Goal: Information Seeking & Learning: Find specific fact

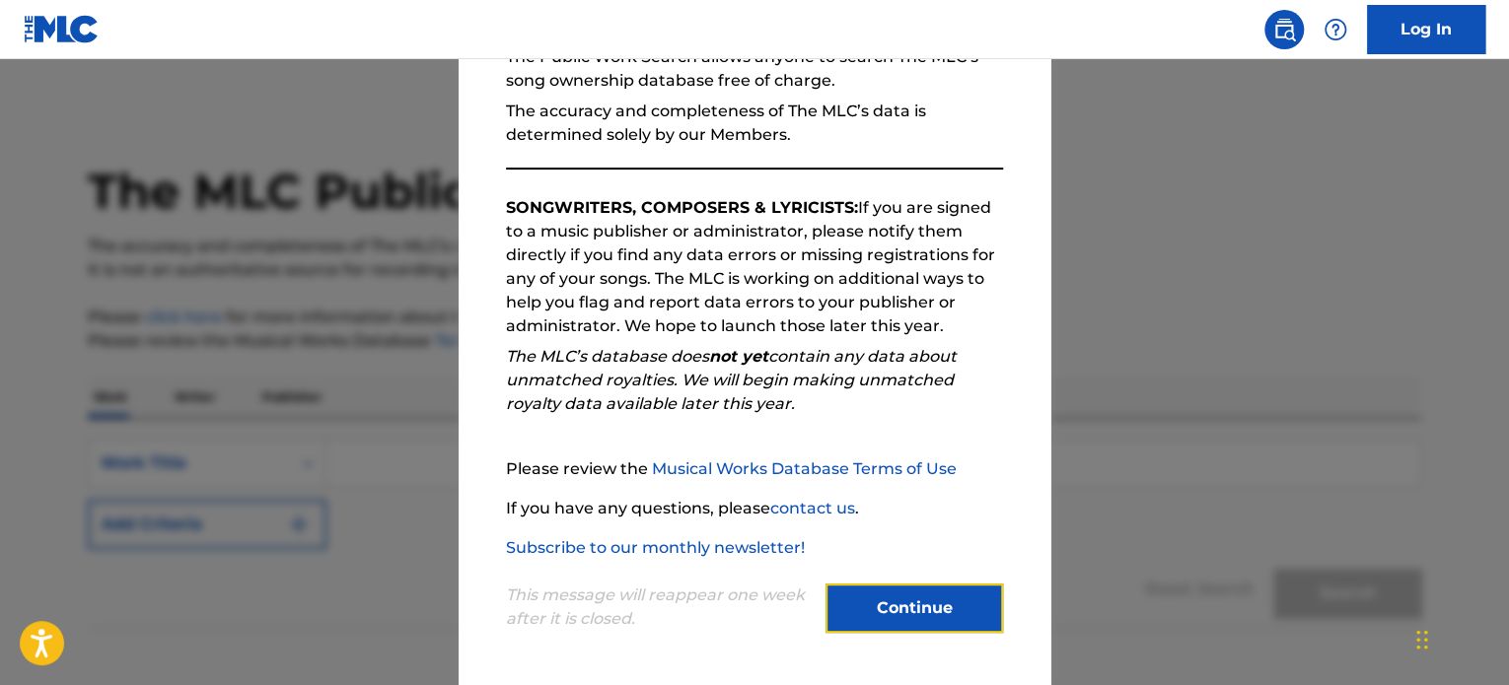
click at [888, 617] on button "Continue" at bounding box center [913, 608] width 177 height 49
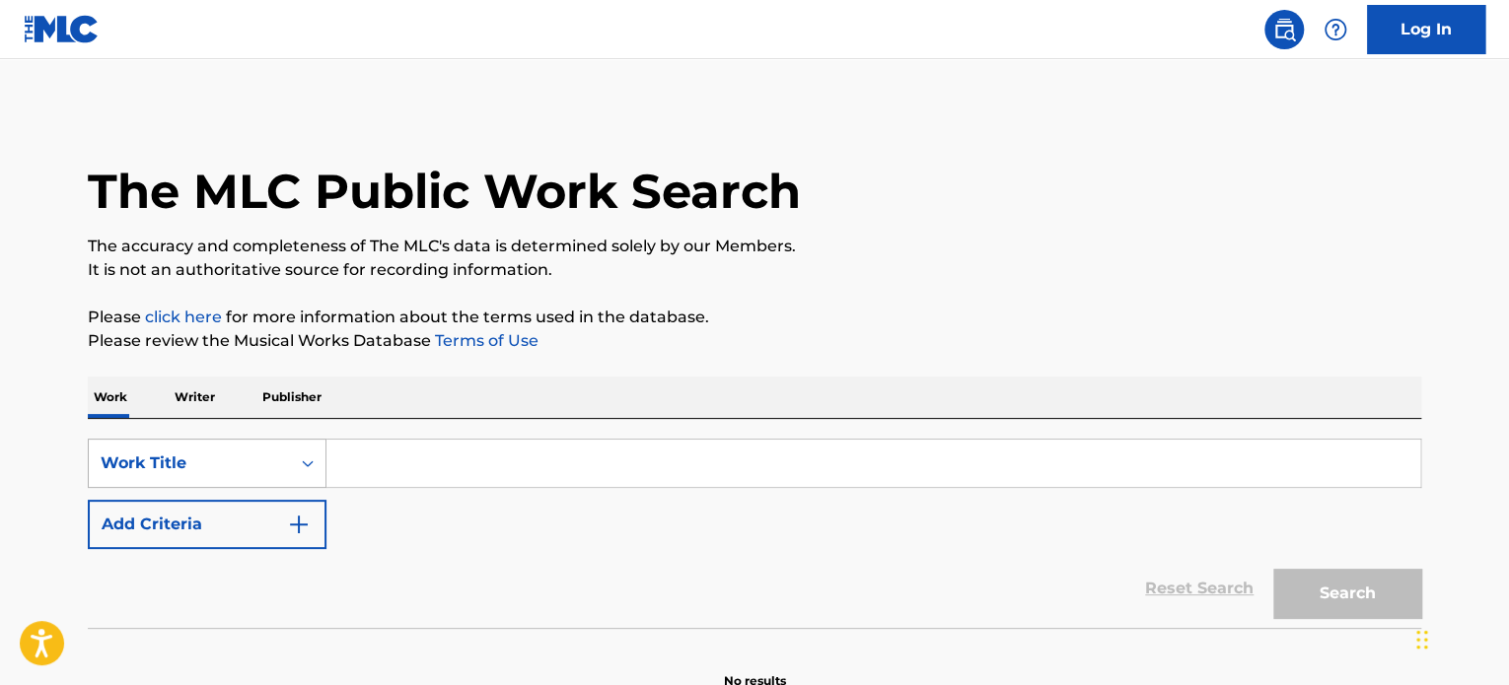
click at [267, 452] on div "Work Title" at bounding box center [207, 463] width 239 height 49
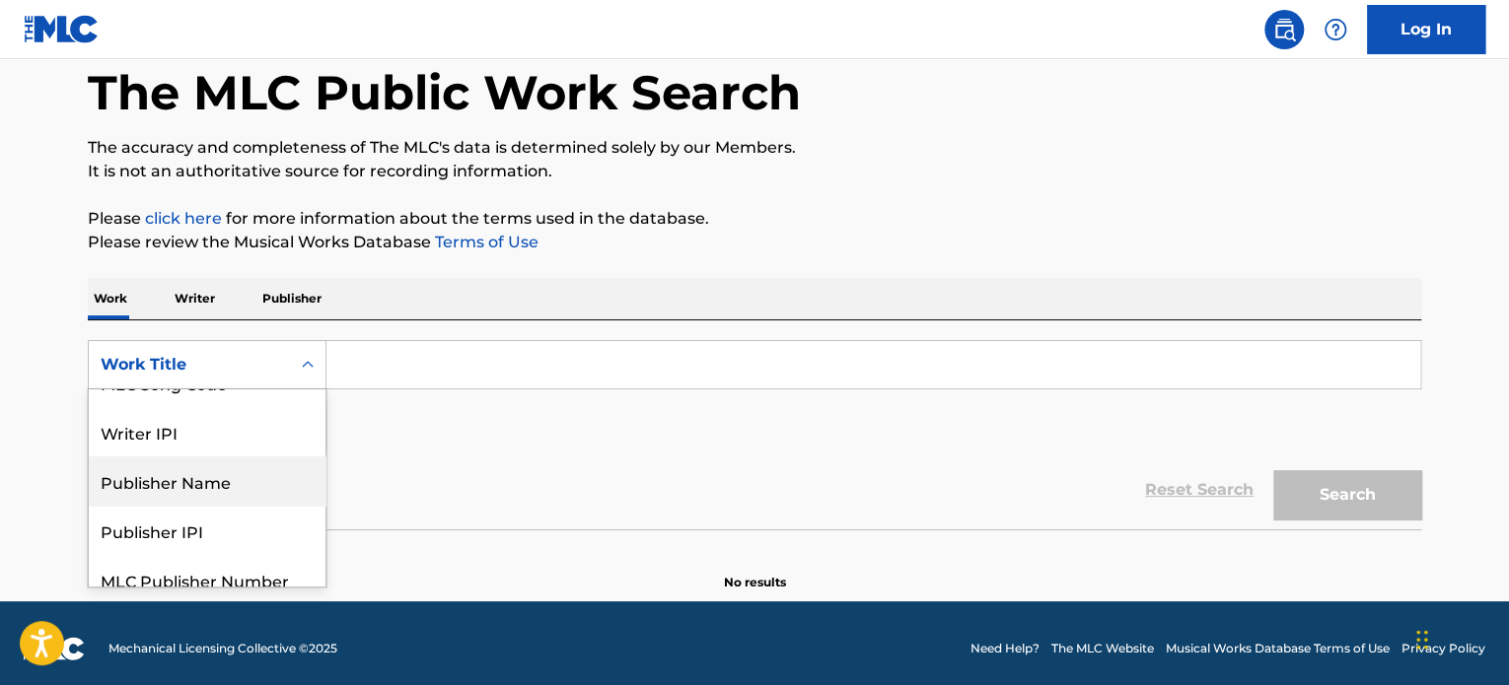
scroll to position [98, 0]
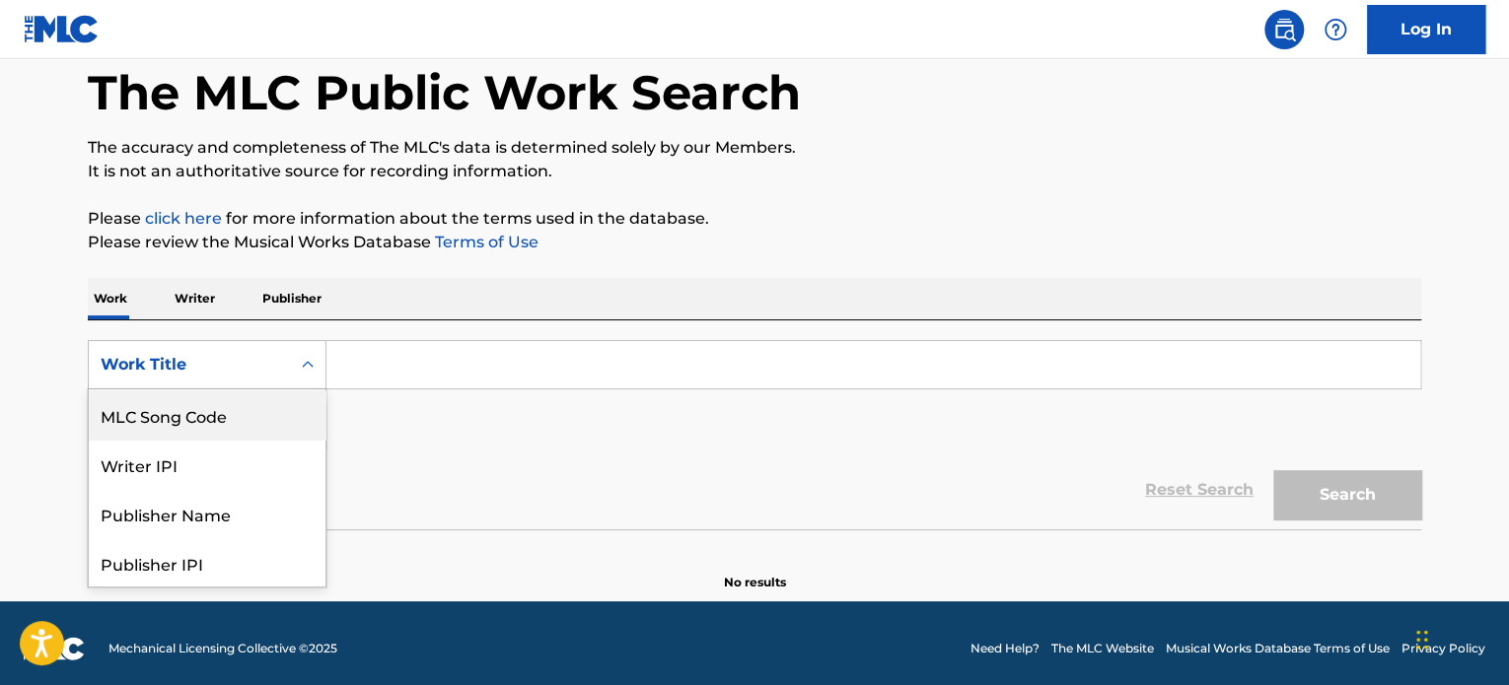
click at [209, 427] on div "MLC Song Code" at bounding box center [207, 414] width 237 height 49
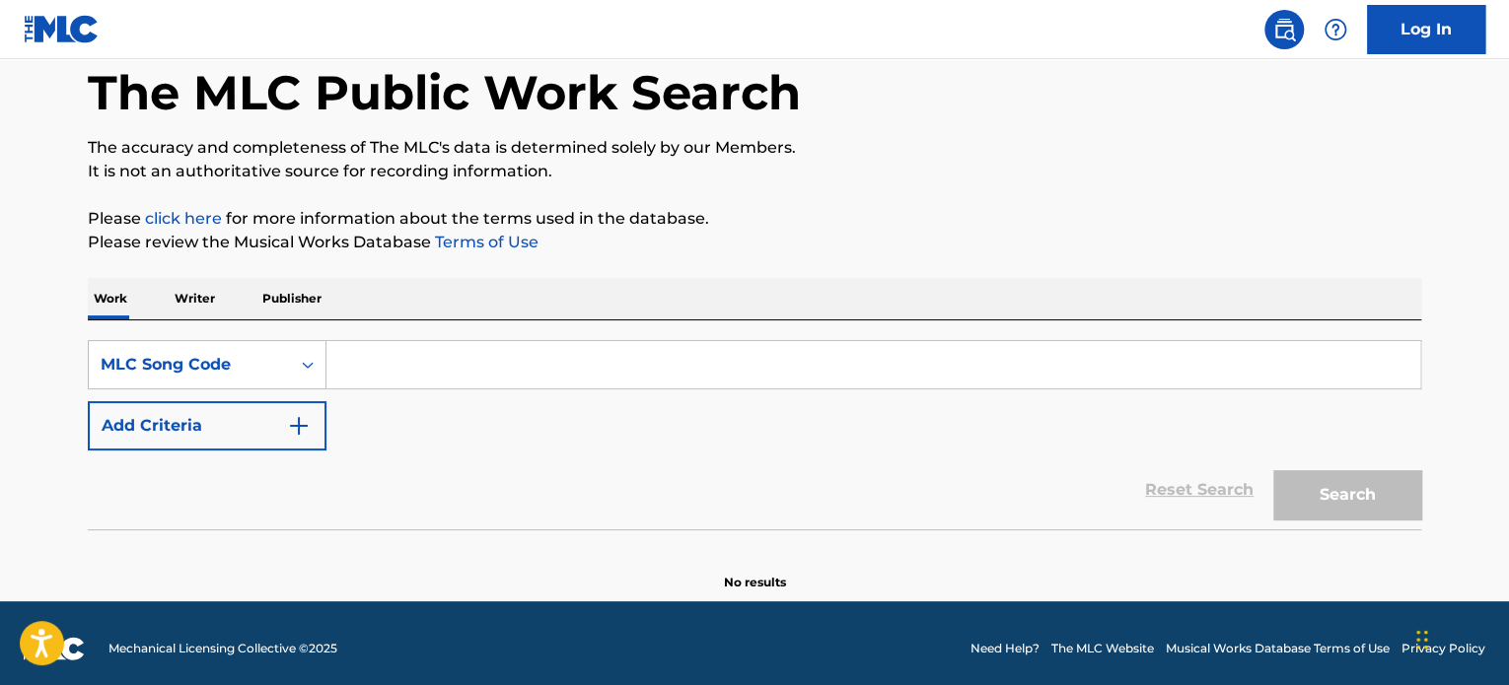
click at [491, 346] on input "Search Form" at bounding box center [873, 364] width 1094 height 47
paste input "2276775"
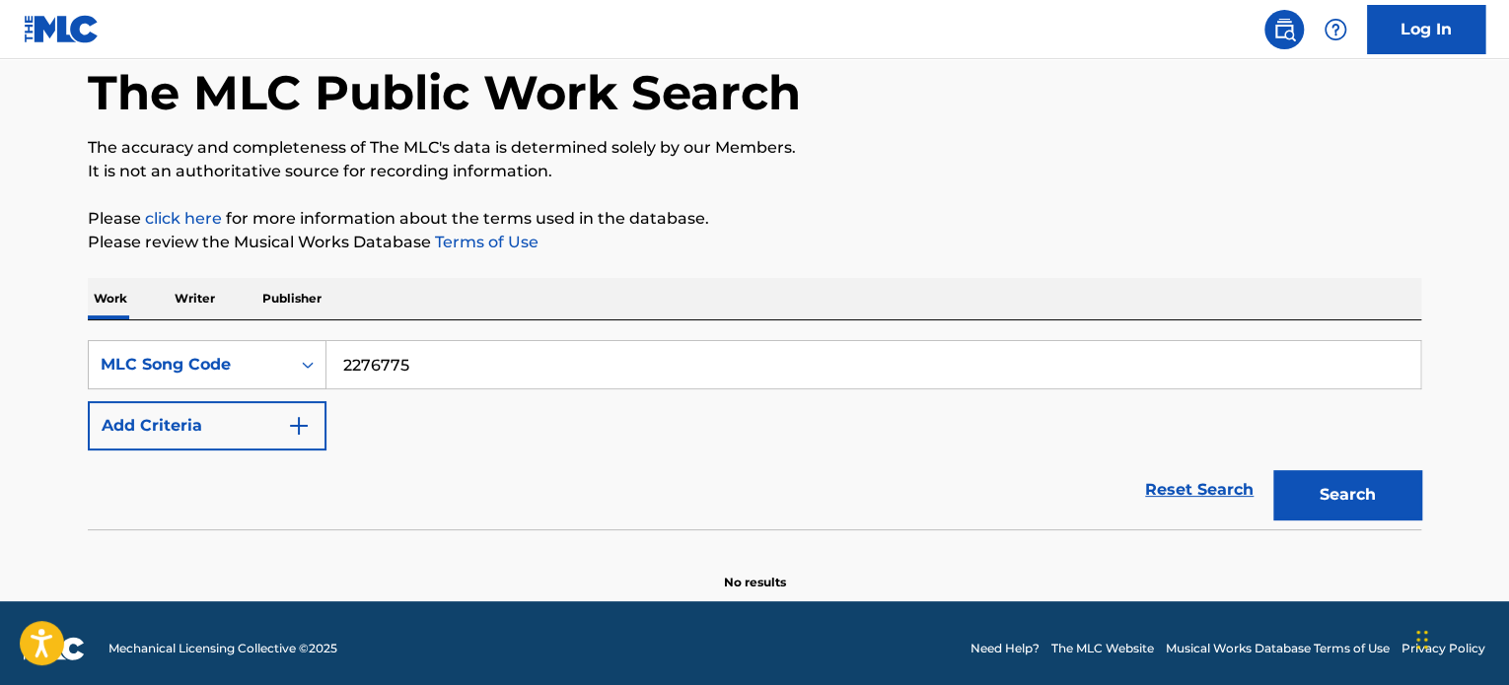
type input "2276775"
click at [1352, 480] on button "Search" at bounding box center [1347, 494] width 148 height 49
click at [1333, 470] on button "Search" at bounding box center [1347, 494] width 148 height 49
drag, startPoint x: 1337, startPoint y: 472, endPoint x: 934, endPoint y: 389, distance: 411.7
click at [1337, 472] on button "Search" at bounding box center [1347, 494] width 148 height 49
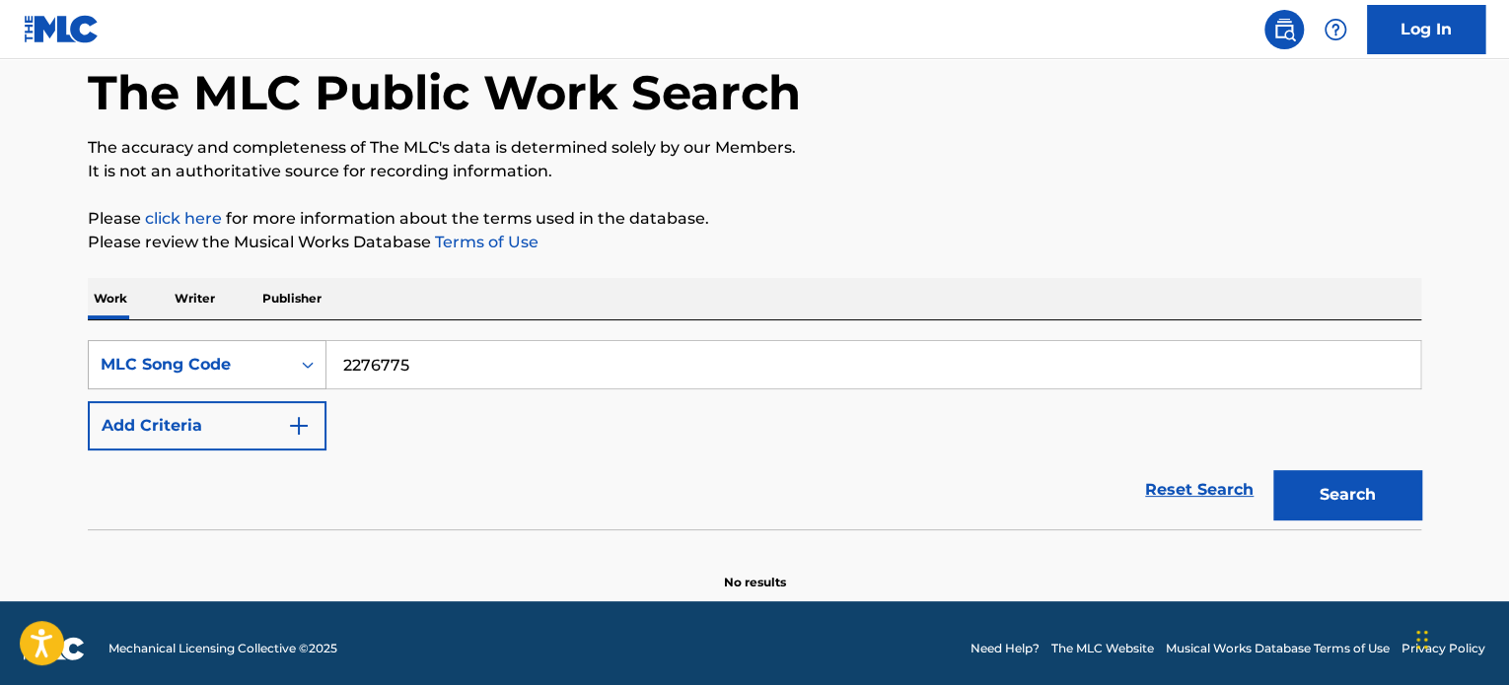
click at [256, 350] on div "MLC Song Code" at bounding box center [189, 364] width 201 height 37
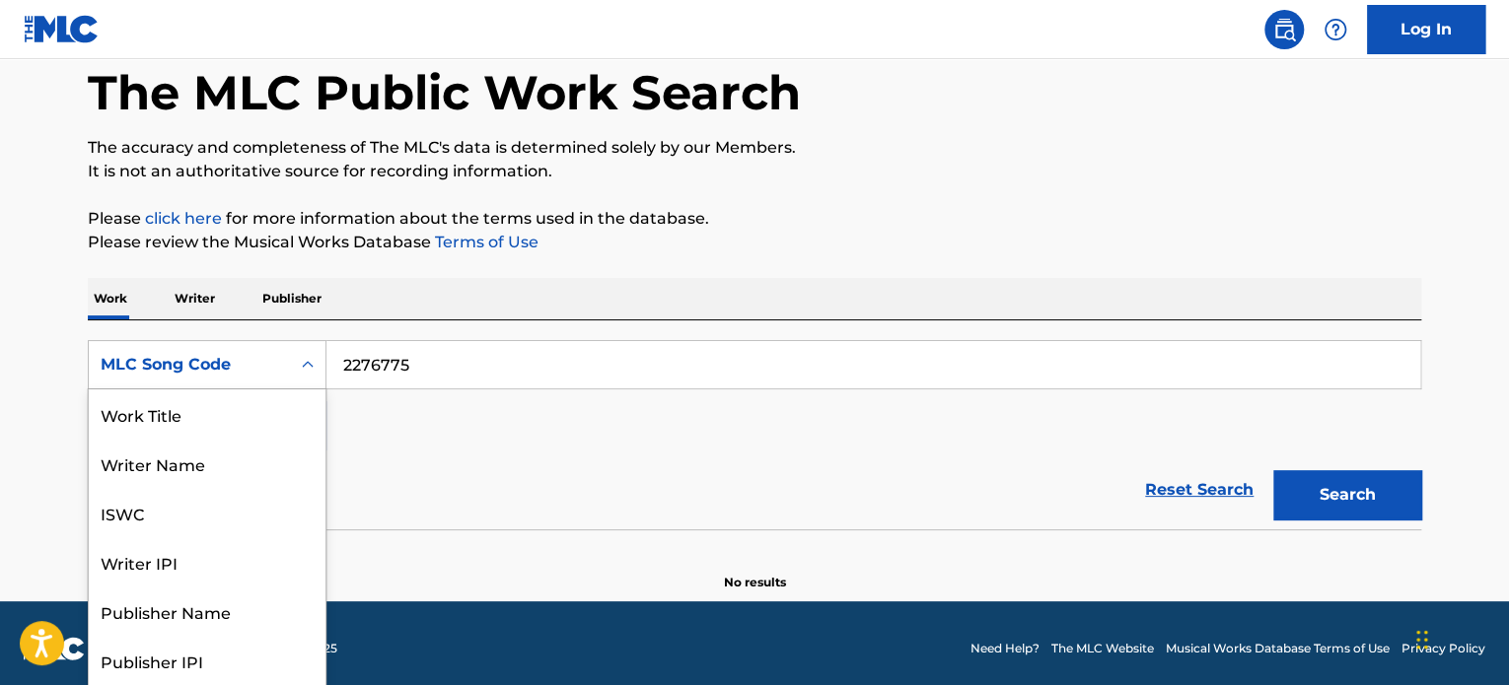
scroll to position [99, 0]
click at [218, 523] on div "Publisher Name" at bounding box center [207, 512] width 237 height 49
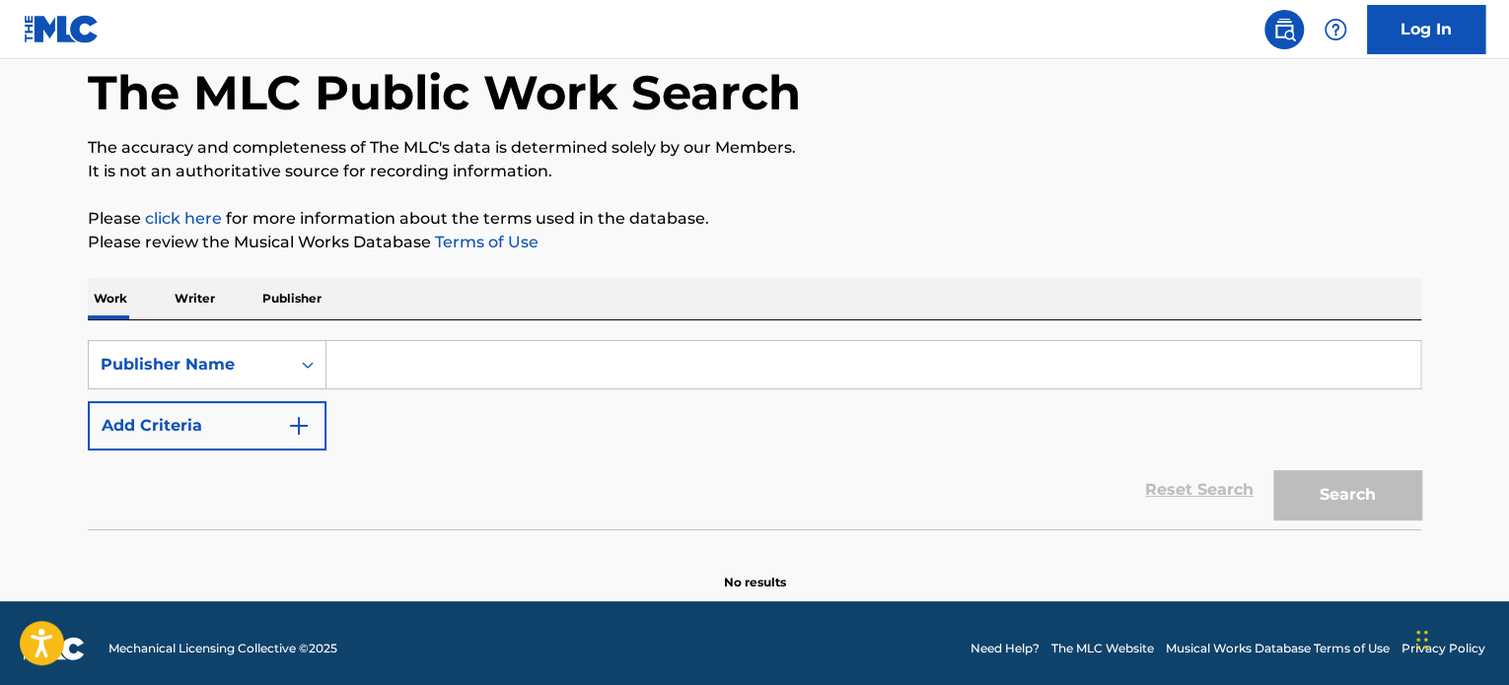
click at [515, 353] on input "Search Form" at bounding box center [873, 364] width 1094 height 47
type input "C"
click at [203, 295] on p "Writer" at bounding box center [195, 298] width 52 height 41
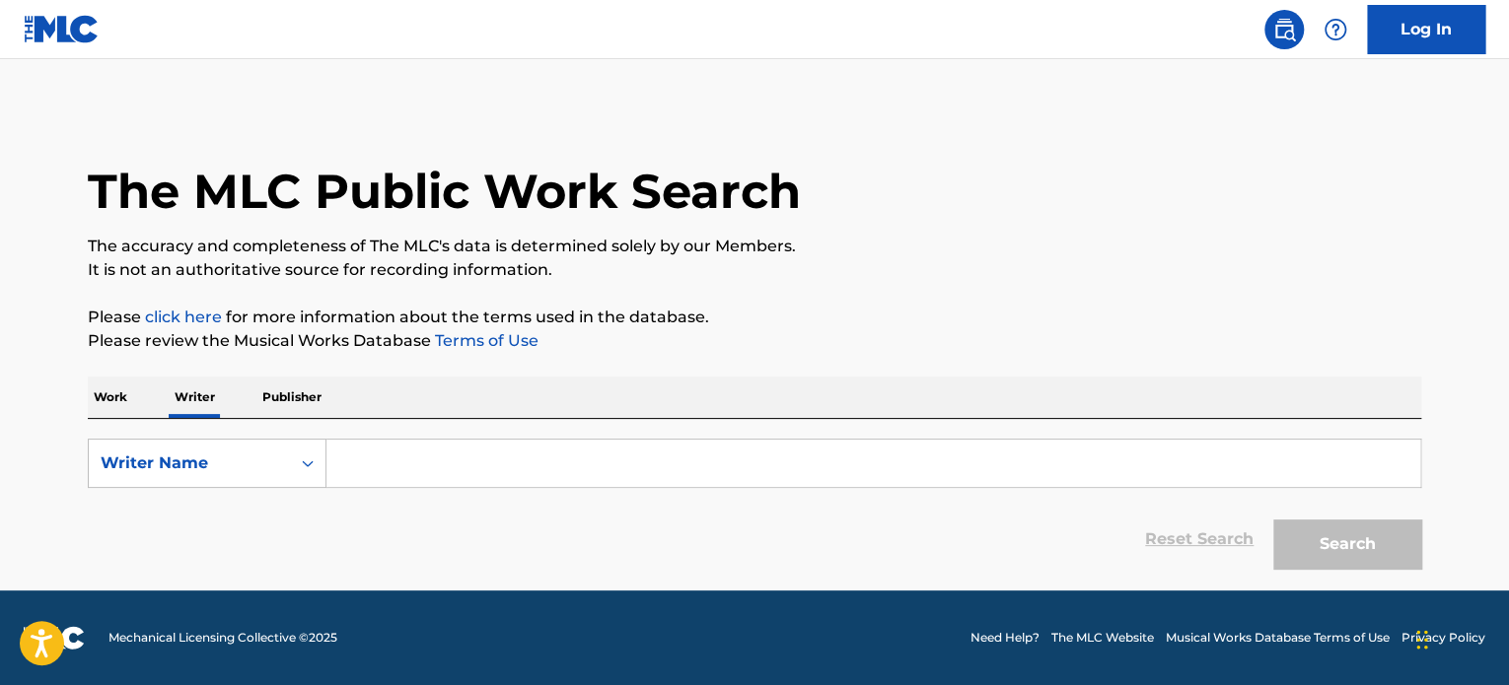
click at [313, 399] on p "Publisher" at bounding box center [291, 397] width 71 height 41
click at [309, 460] on icon "Search Form" at bounding box center [308, 464] width 20 height 20
click at [122, 389] on p "Work" at bounding box center [110, 397] width 45 height 41
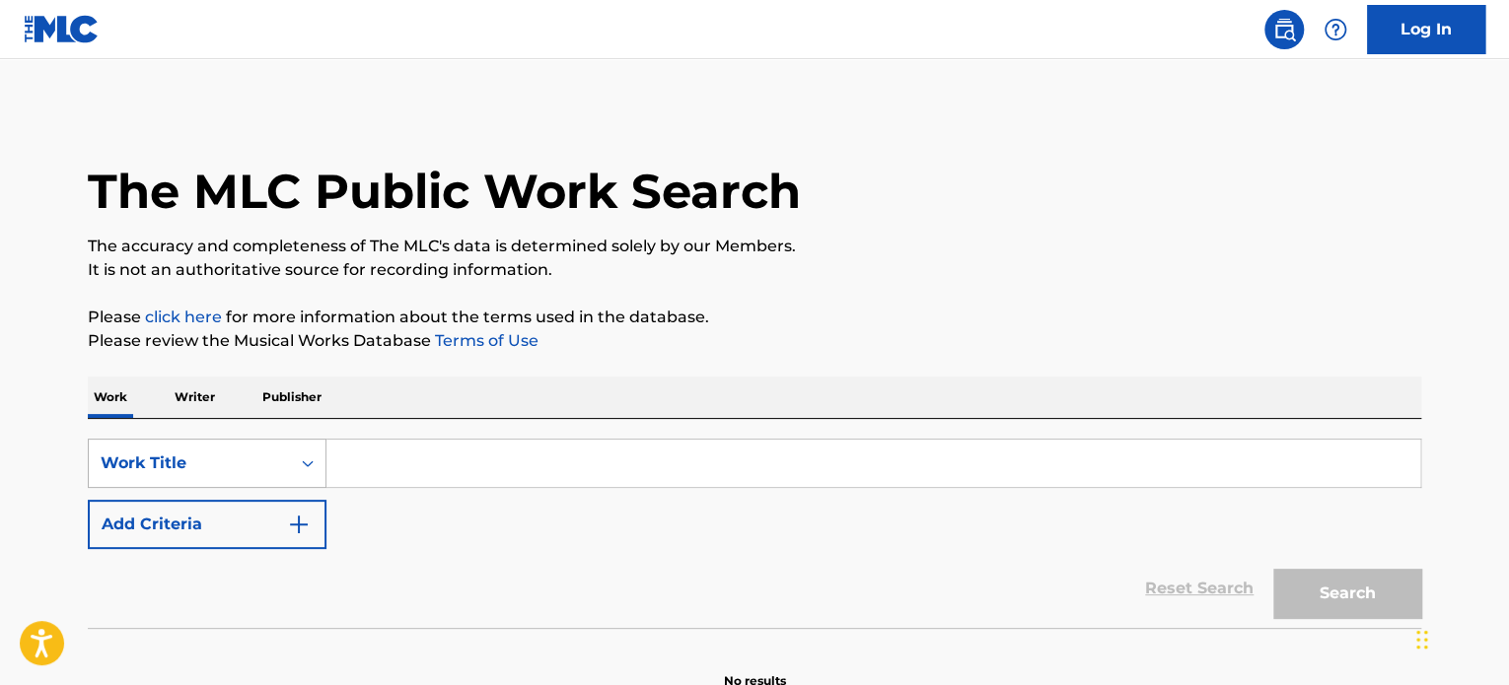
click at [215, 459] on div "Work Title" at bounding box center [207, 463] width 239 height 49
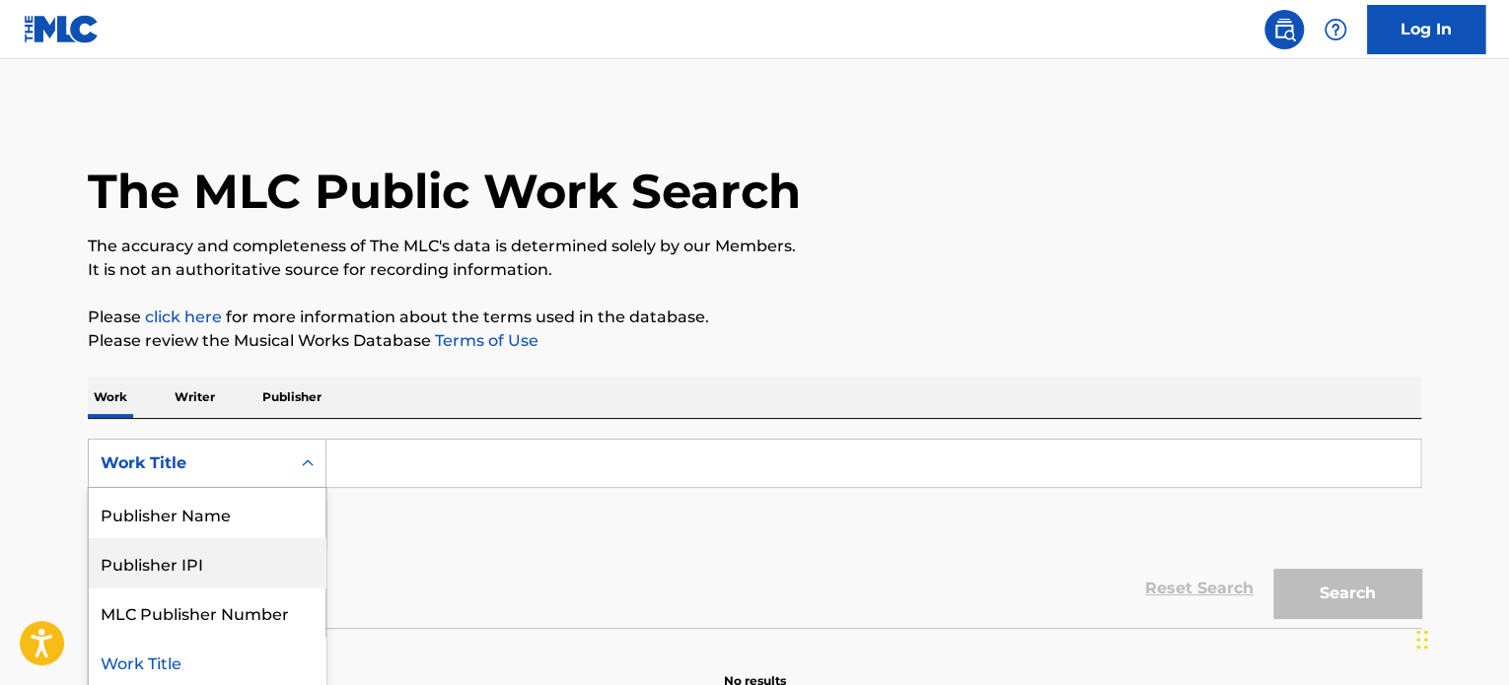
click at [531, 465] on input "Search Form" at bounding box center [873, 463] width 1094 height 47
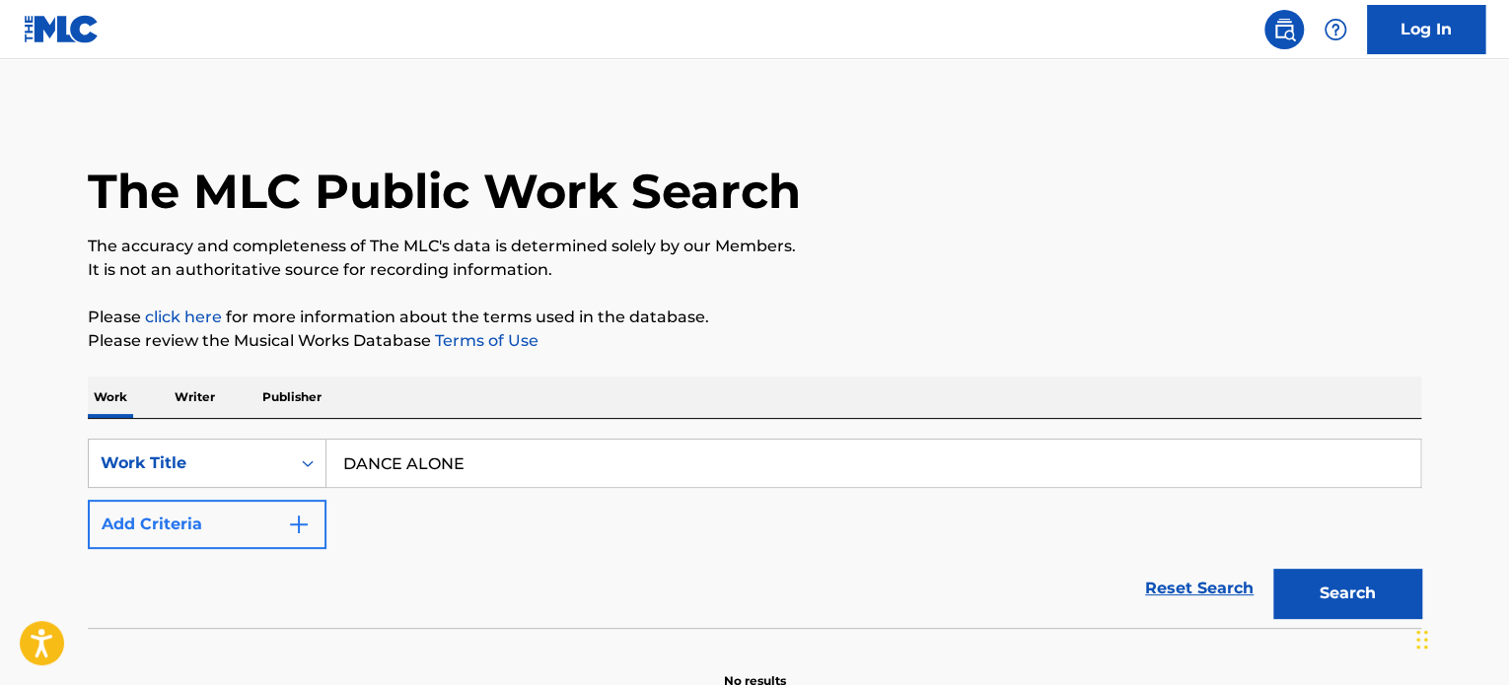
type input "DANCE ALONE"
click at [265, 520] on button "Add Criteria" at bounding box center [207, 524] width 239 height 49
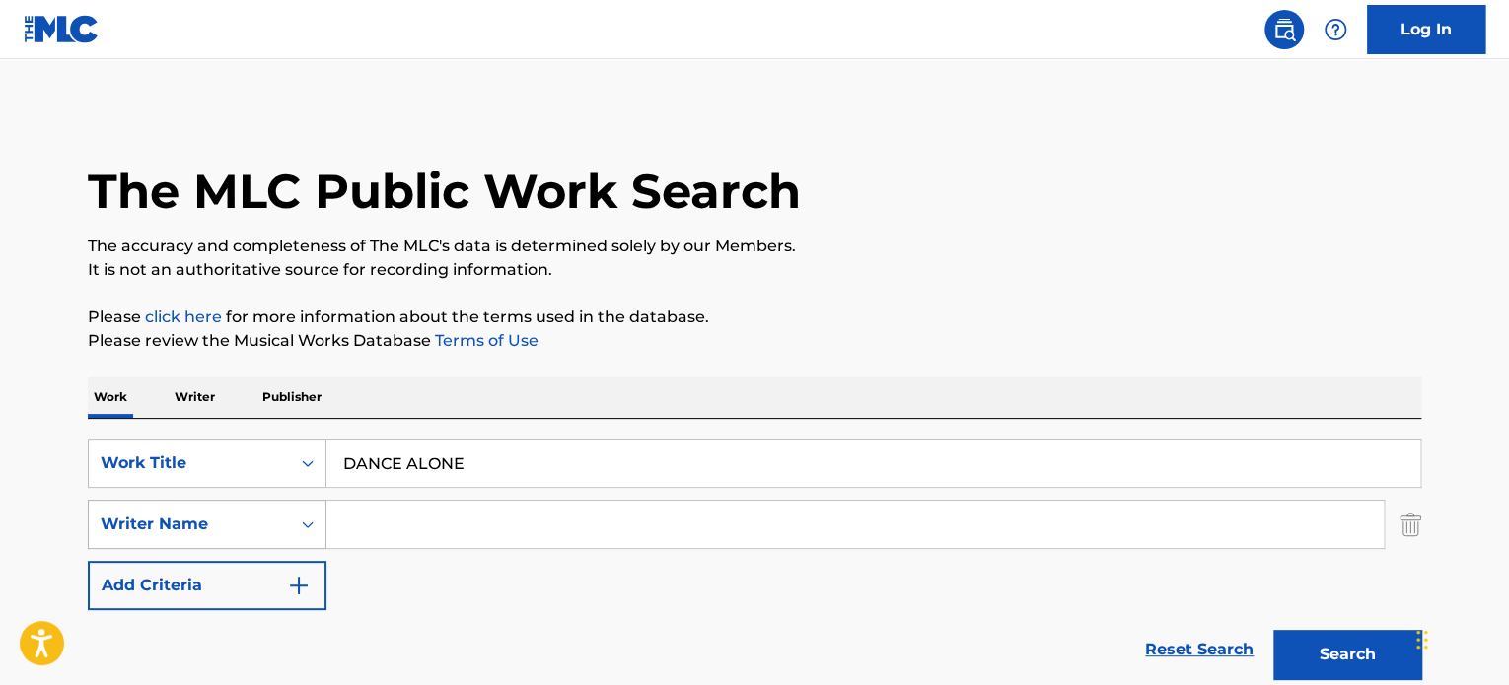
click at [306, 523] on icon "Search Form" at bounding box center [308, 525] width 20 height 20
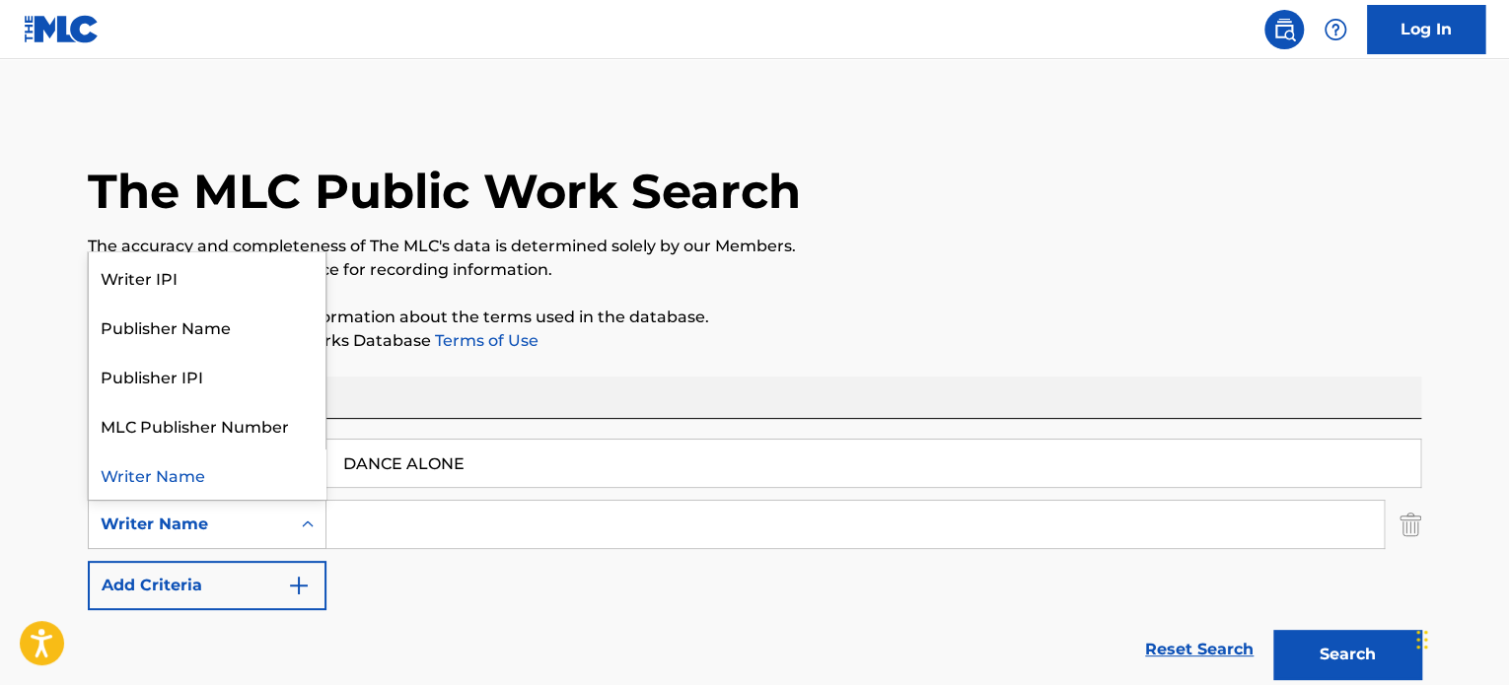
click at [238, 465] on div "Writer Name" at bounding box center [207, 474] width 237 height 49
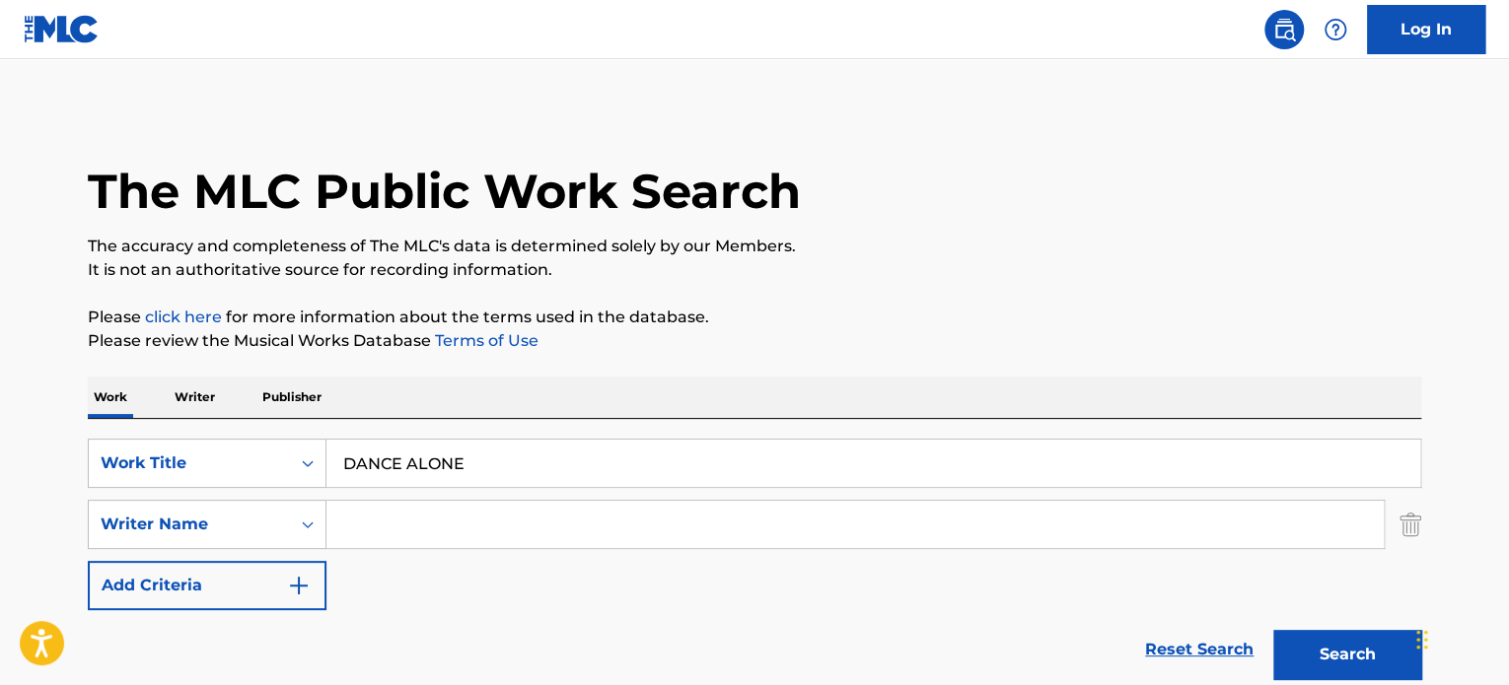
click at [468, 521] on input "Search Form" at bounding box center [854, 524] width 1057 height 47
type input "[PERSON_NAME]"
click at [1313, 647] on button "Search" at bounding box center [1347, 654] width 148 height 49
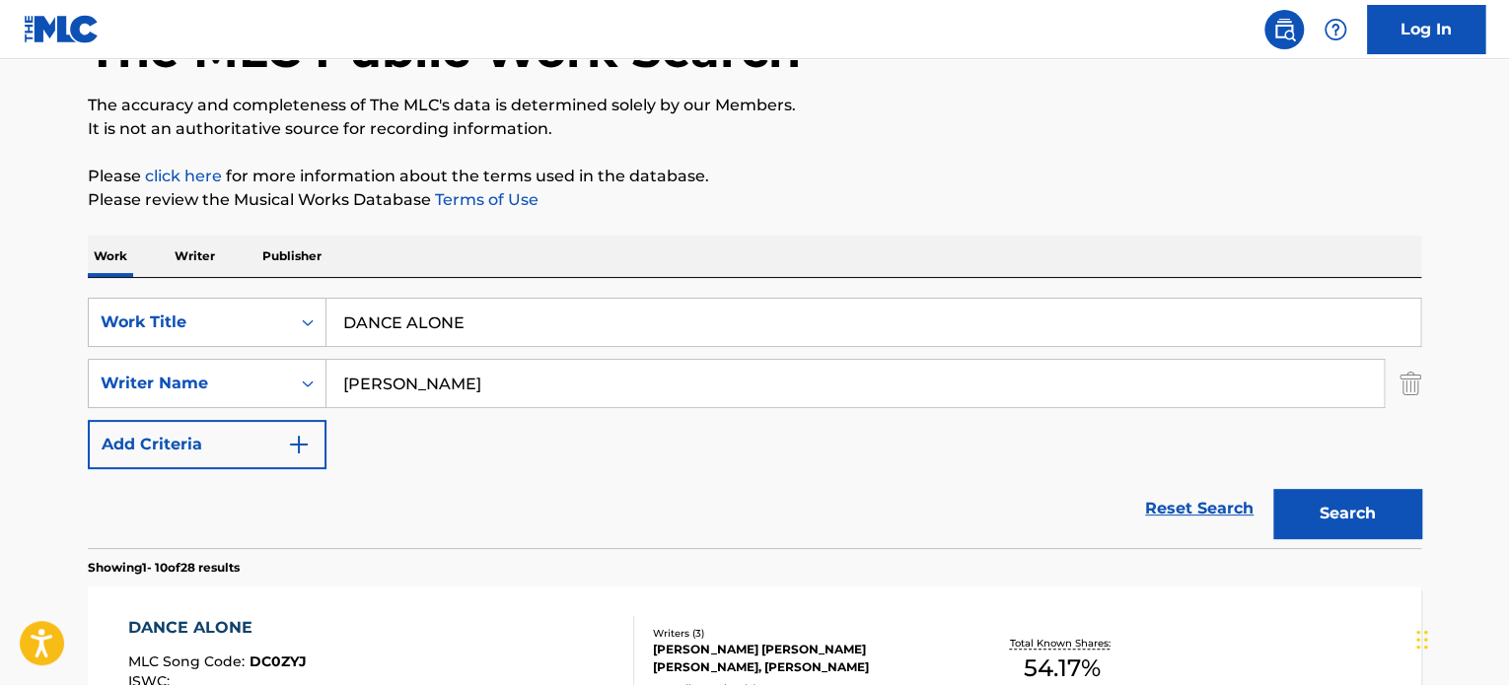
scroll to position [394, 0]
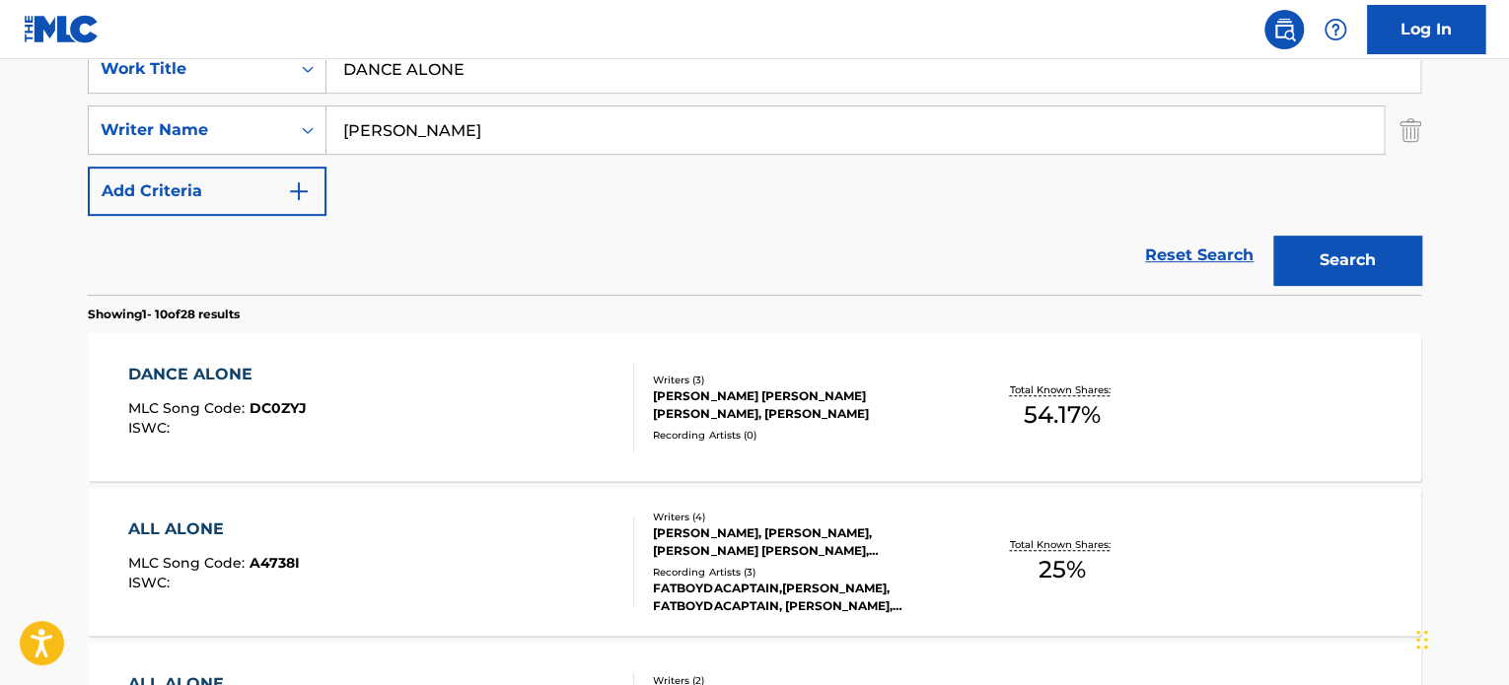
click at [359, 406] on div "DANCE ALONE MLC Song Code : DC0ZYJ ISWC :" at bounding box center [381, 407] width 507 height 89
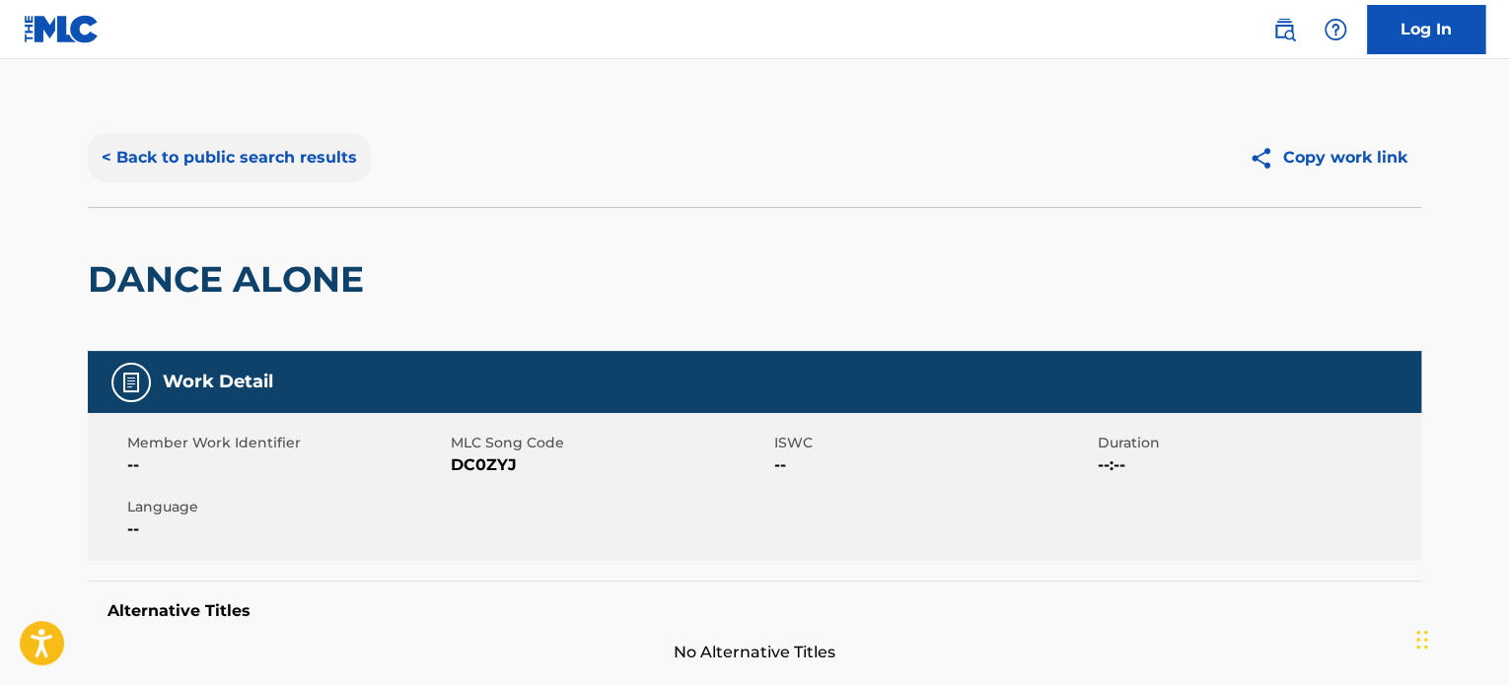
click at [112, 145] on button "< Back to public search results" at bounding box center [229, 157] width 283 height 49
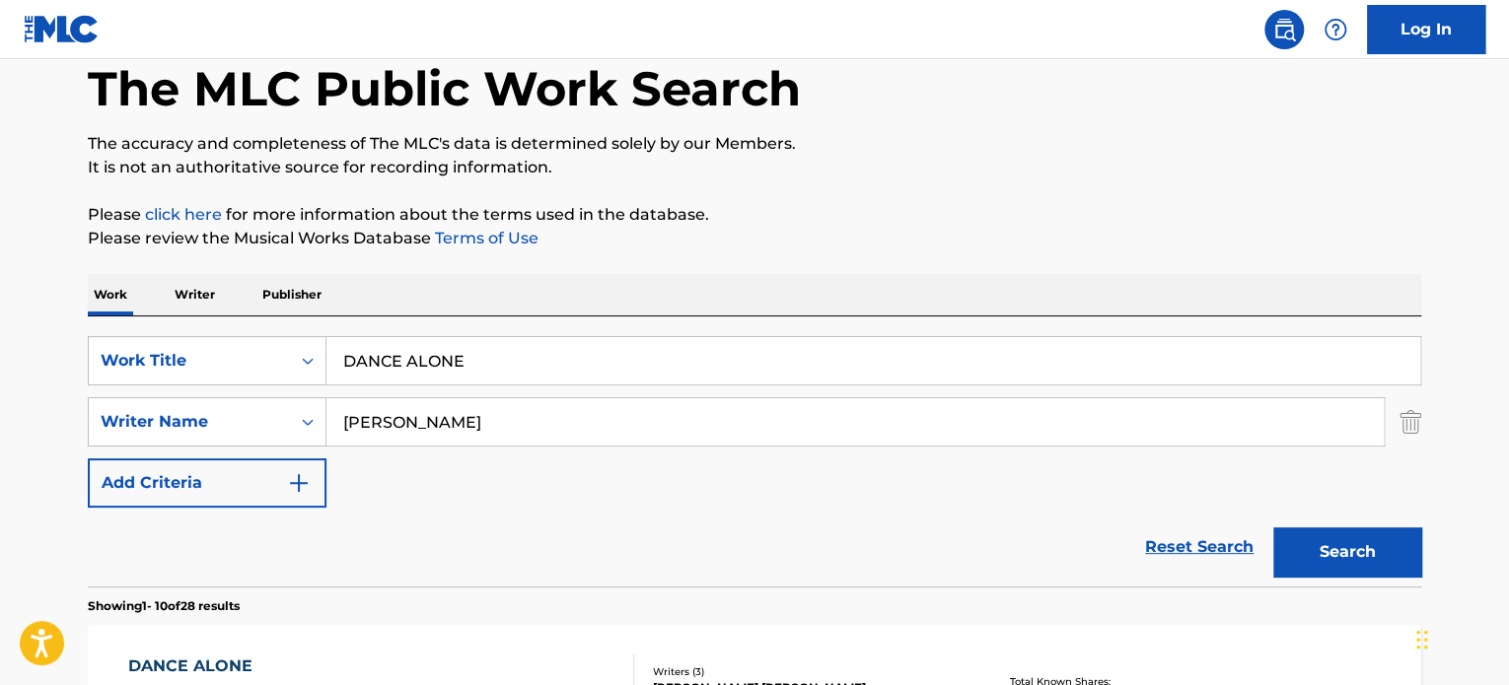
scroll to position [99, 0]
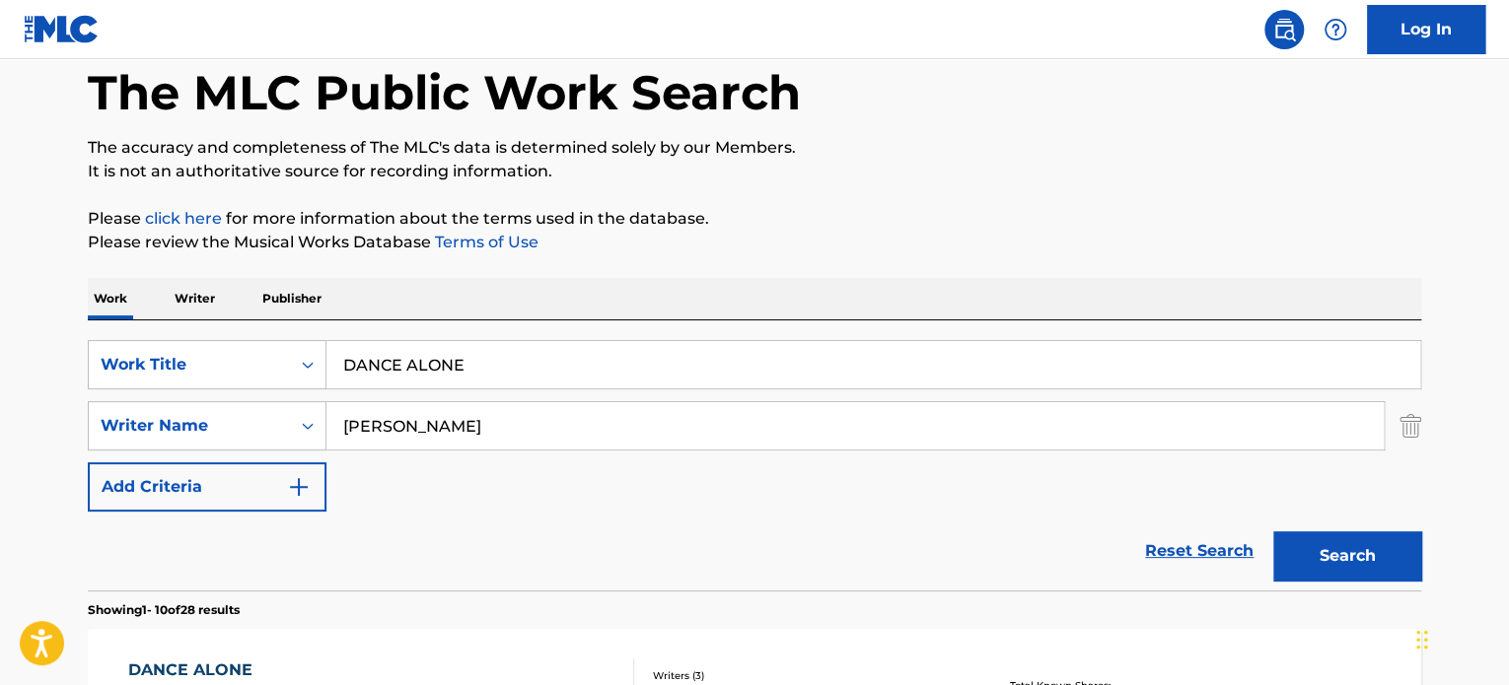
click at [562, 354] on input "DANCE ALONE" at bounding box center [873, 364] width 1094 height 47
drag, startPoint x: 562, startPoint y: 354, endPoint x: 382, endPoint y: 346, distance: 180.6
click at [382, 346] on input "DANCE ALONE" at bounding box center [873, 364] width 1094 height 47
type input "[DEMOGRAPHIC_DATA] MADE FRIDAYS"
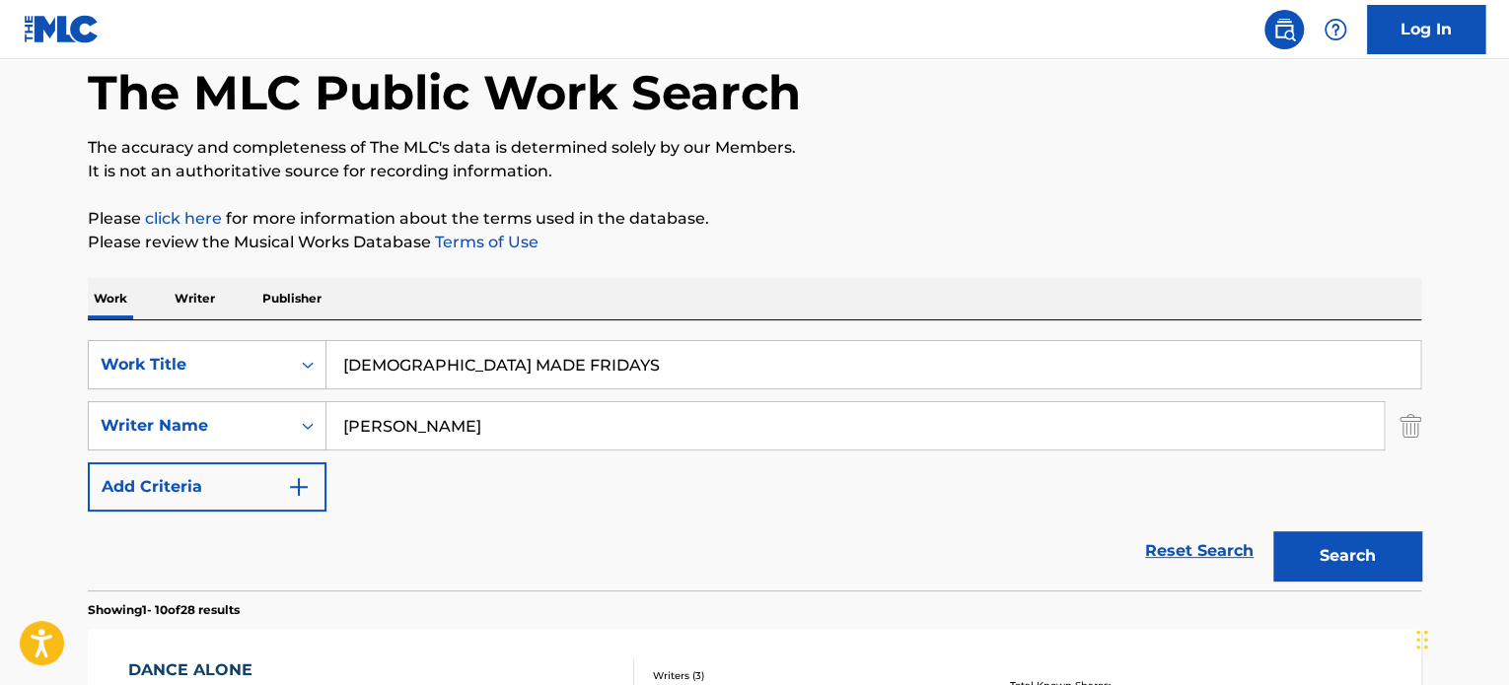
click at [1273, 531] on button "Search" at bounding box center [1347, 555] width 148 height 49
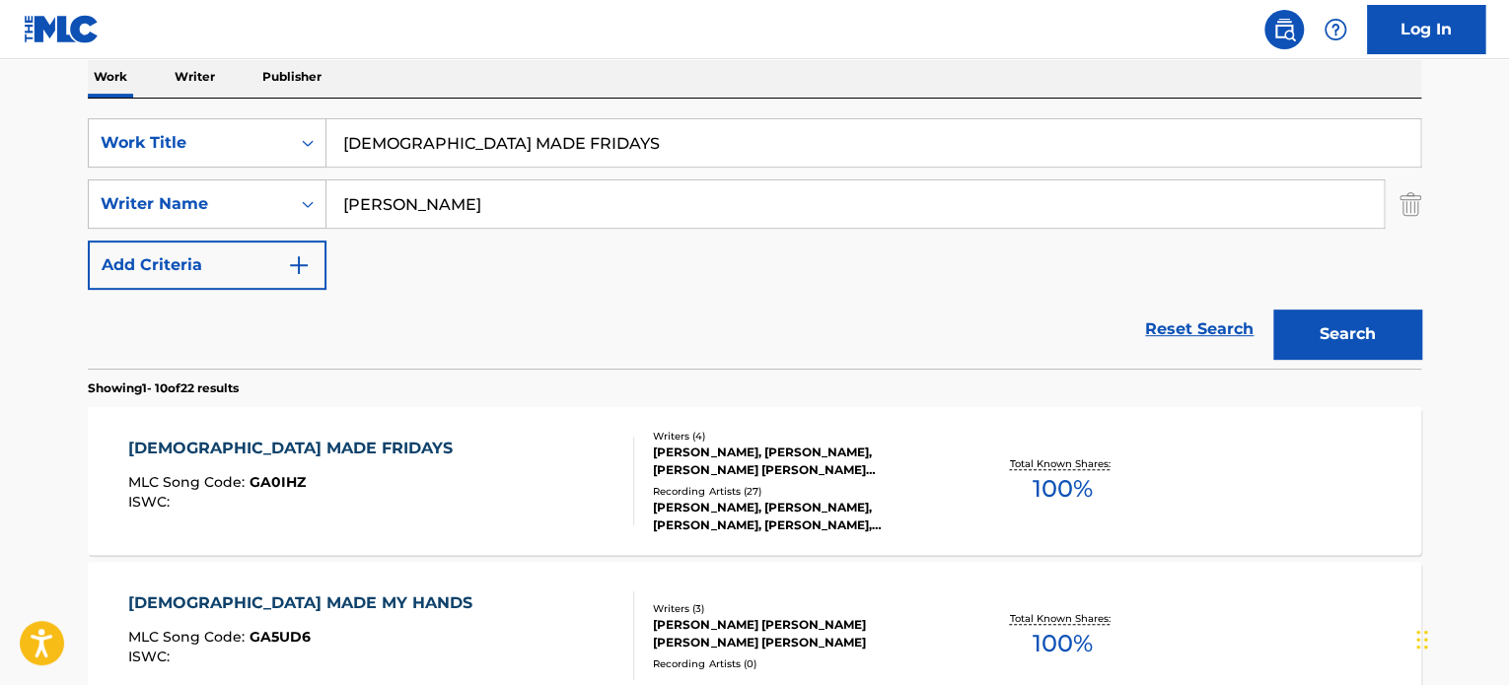
scroll to position [394, 0]
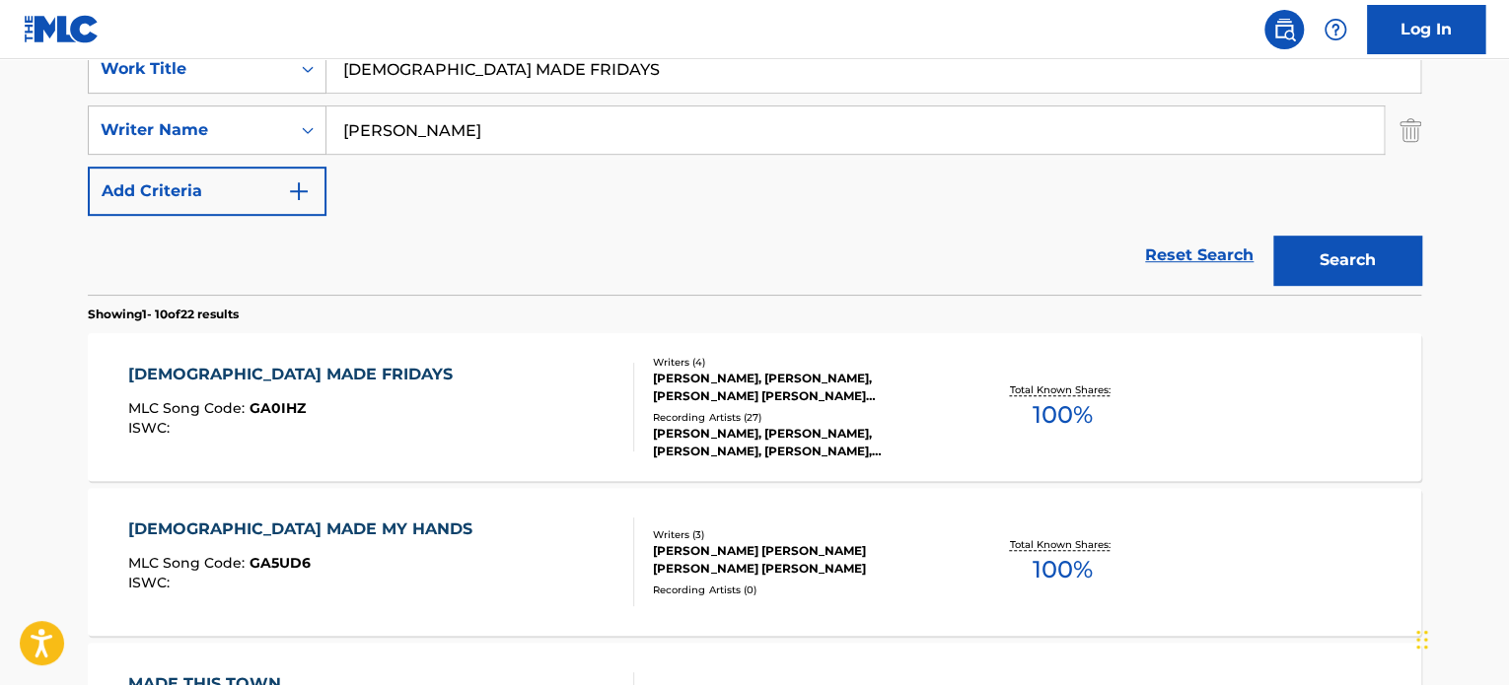
click at [777, 388] on div "[PERSON_NAME], [PERSON_NAME], [PERSON_NAME] [PERSON_NAME] [PERSON_NAME]" at bounding box center [802, 387] width 298 height 35
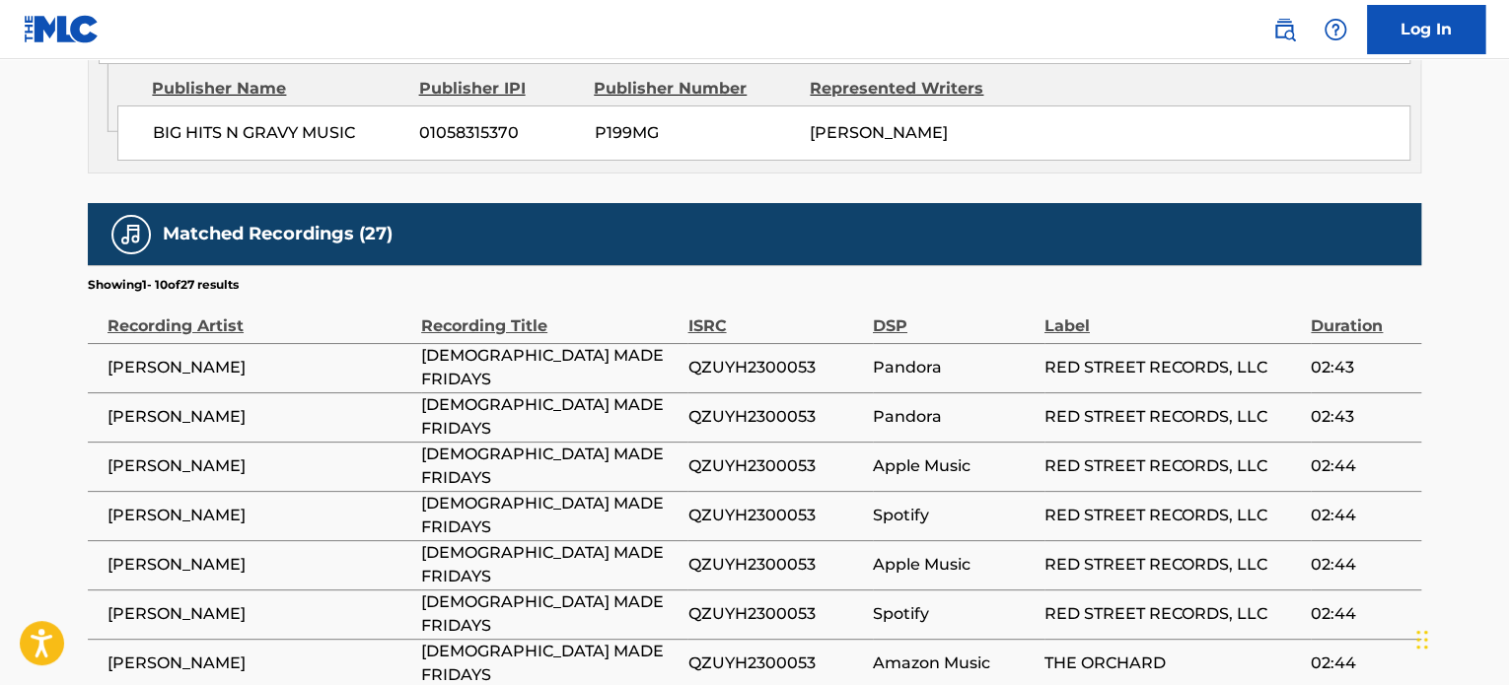
scroll to position [3763, 0]
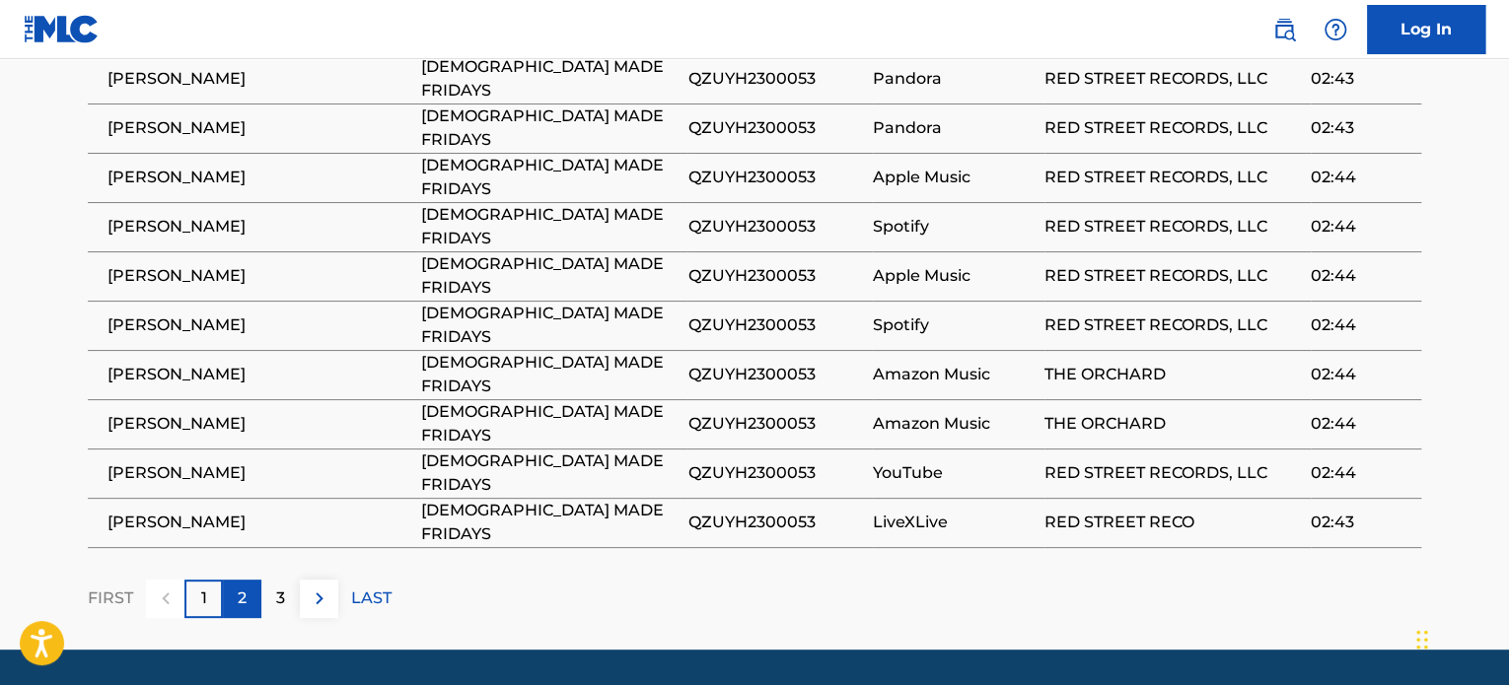
click at [241, 587] on p "2" at bounding box center [242, 599] width 9 height 24
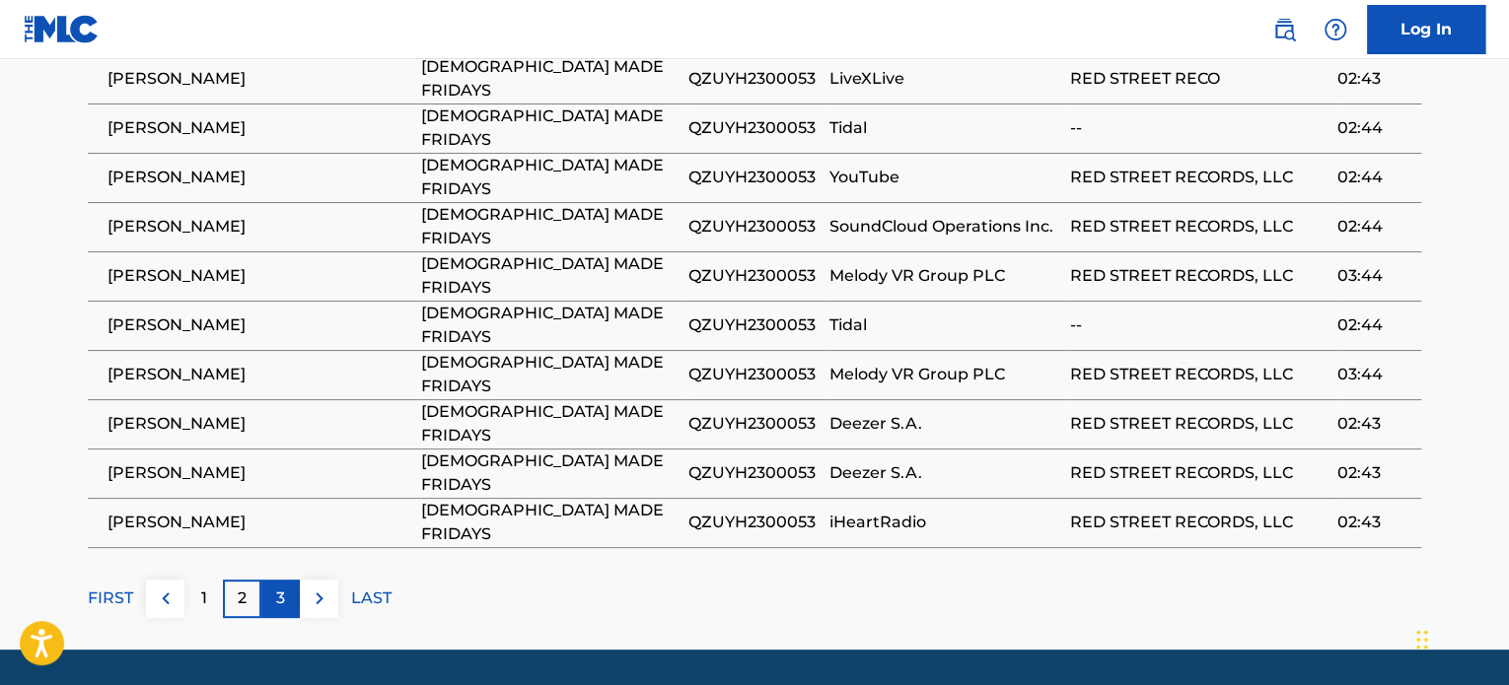
click at [270, 580] on div "3" at bounding box center [280, 599] width 38 height 38
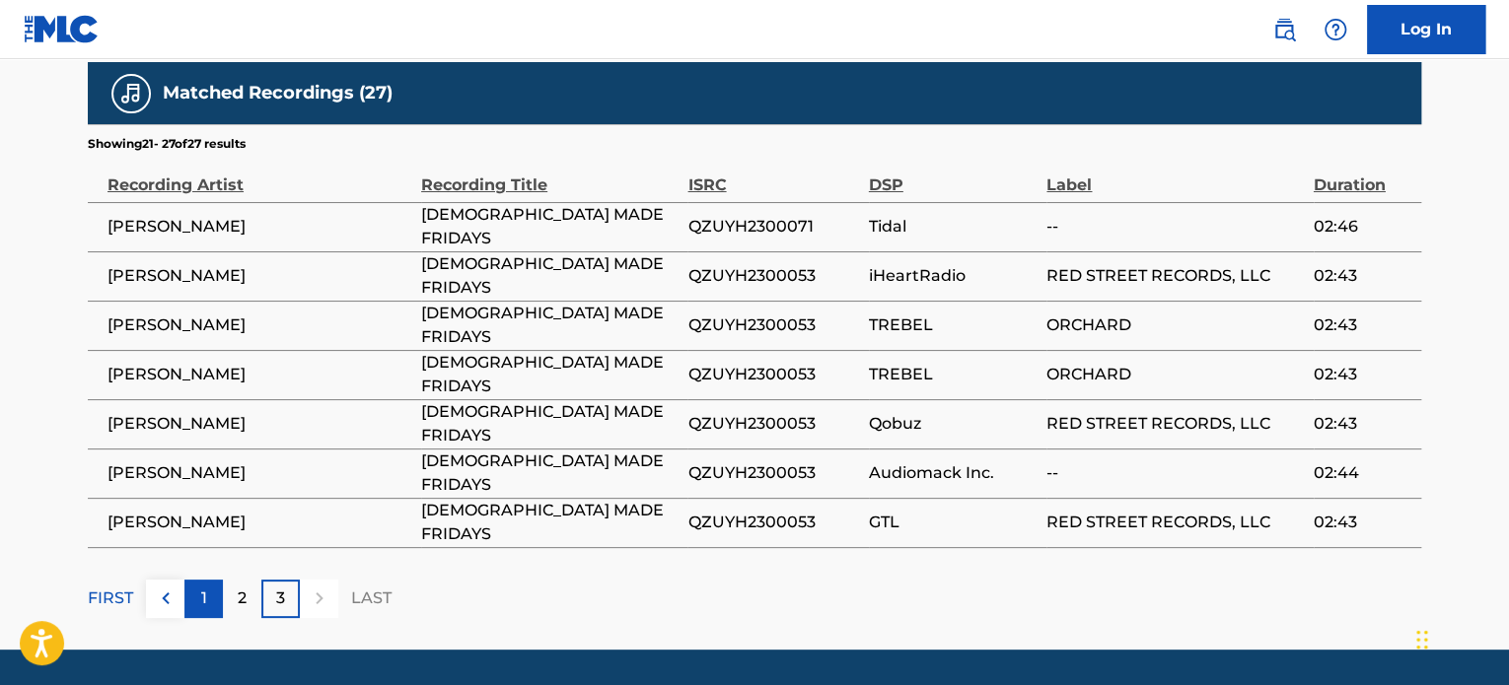
click at [205, 587] on p "1" at bounding box center [204, 599] width 6 height 24
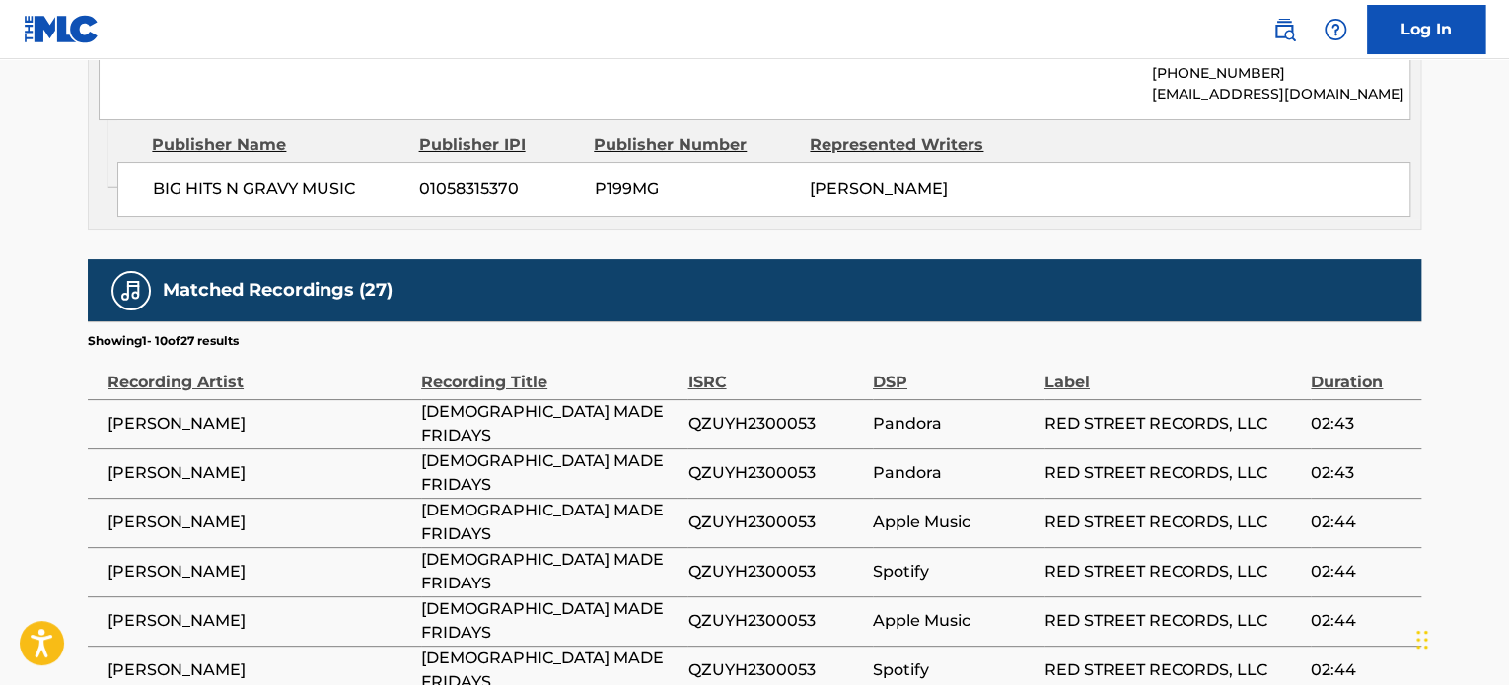
scroll to position [3664, 0]
